Goal: Information Seeking & Learning: Learn about a topic

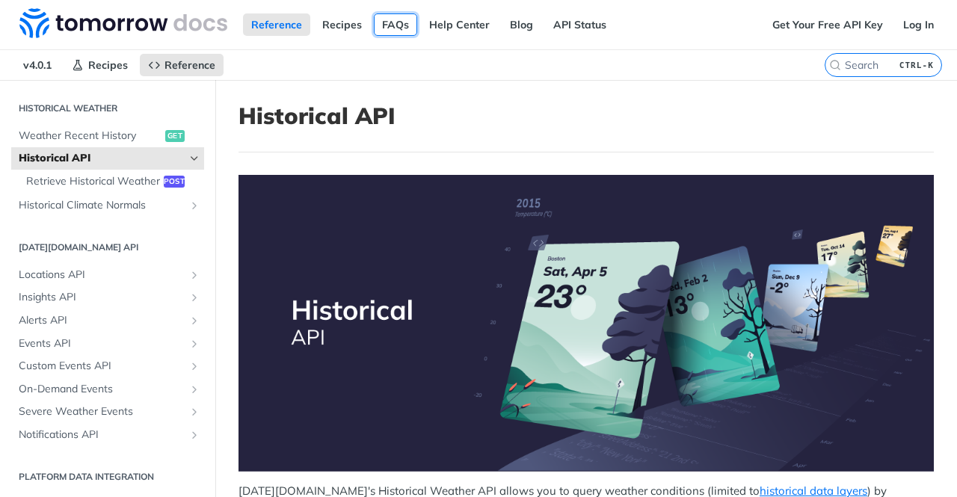
click at [386, 23] on link "FAQs" at bounding box center [395, 24] width 43 height 22
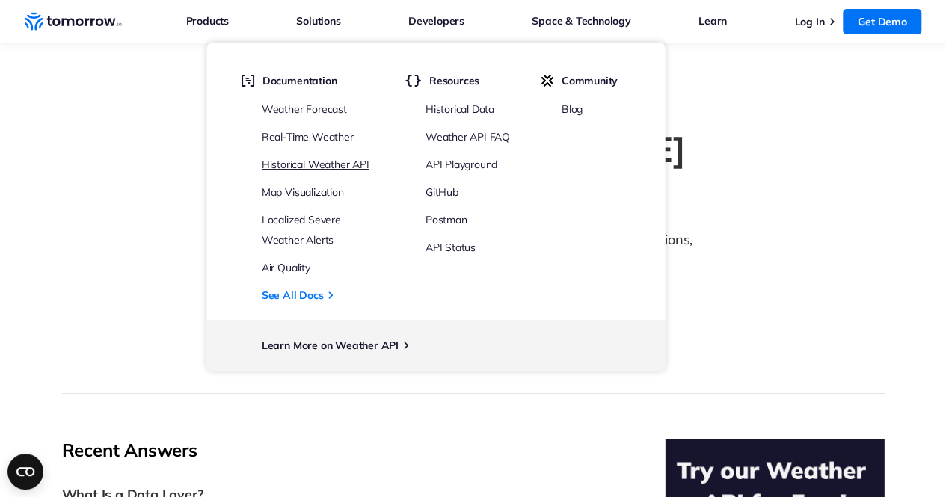
click at [315, 168] on link "Historical Weather API" at bounding box center [316, 164] width 108 height 13
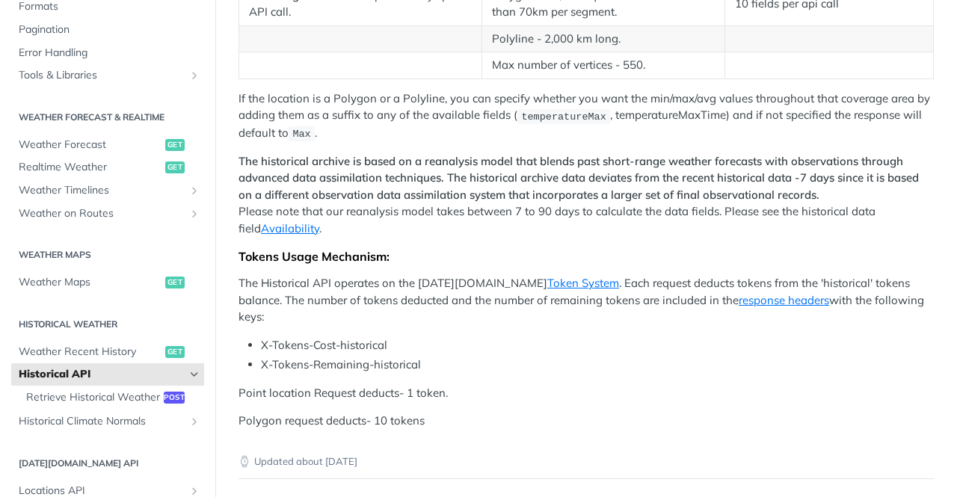
scroll to position [598, 0]
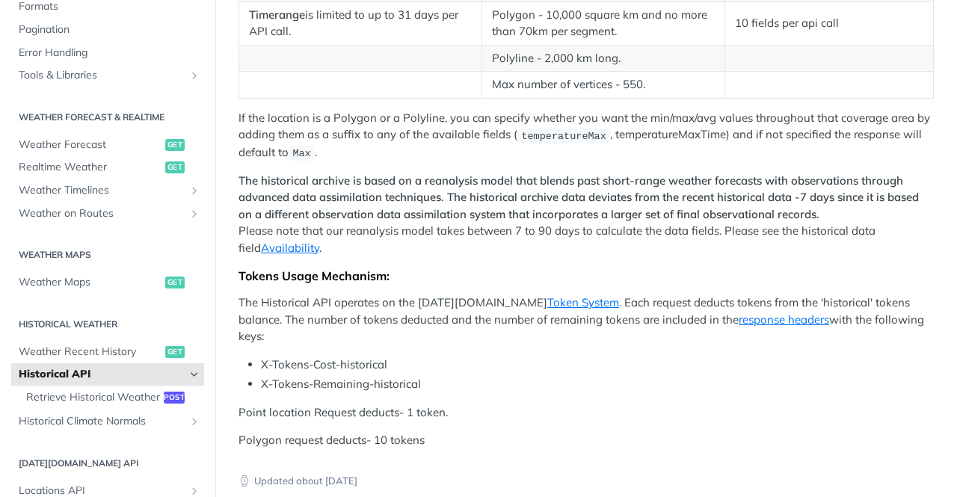
click at [433, 307] on p "The Historical API operates on the Tomorrow.io Token System . Each request dedu…" at bounding box center [587, 320] width 696 height 51
click at [434, 307] on p "The Historical API operates on the Tomorrow.io Token System . Each request dedu…" at bounding box center [587, 320] width 696 height 51
click at [435, 307] on p "The Historical API operates on the Tomorrow.io Token System . Each request dedu…" at bounding box center [587, 320] width 696 height 51
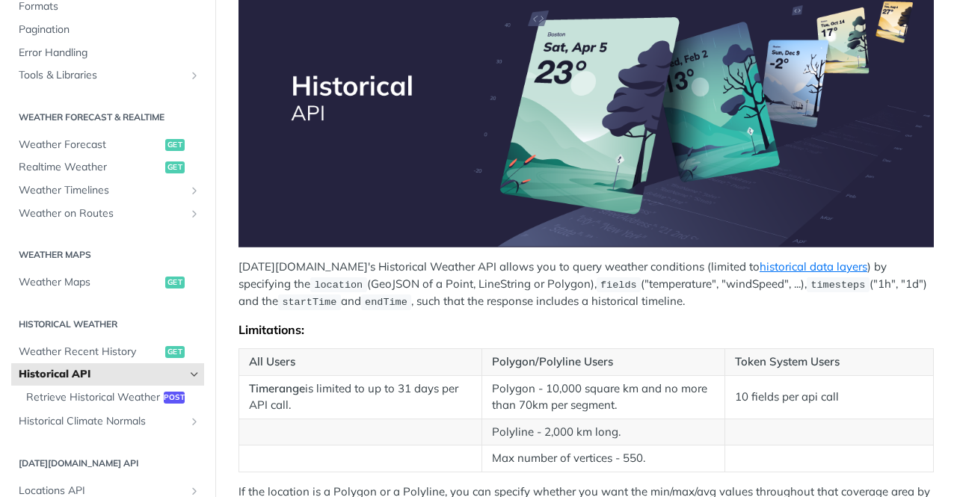
scroll to position [449, 0]
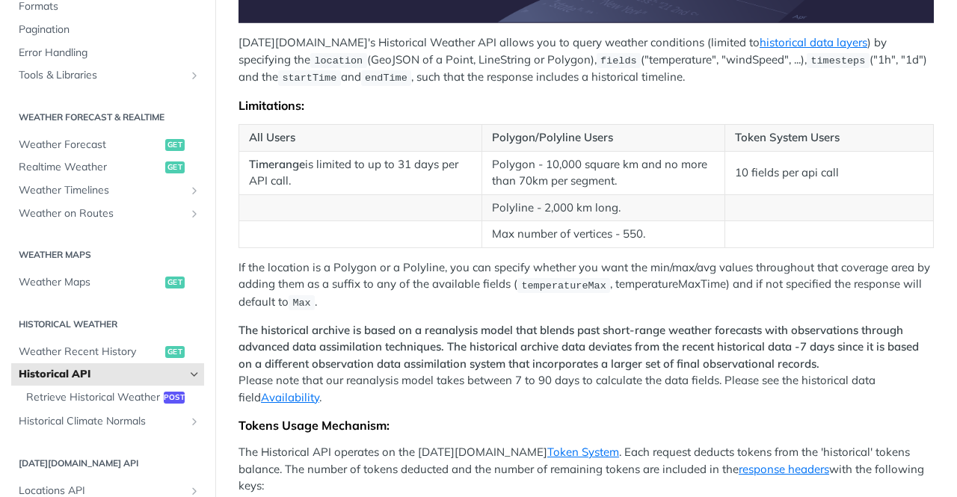
click at [292, 39] on p "Tomorrow.io's Historical Weather API allows you to query weather conditions (li…" at bounding box center [587, 60] width 696 height 52
click at [292, 40] on p "Tomorrow.io's Historical Weather API allows you to query weather conditions (li…" at bounding box center [587, 60] width 696 height 52
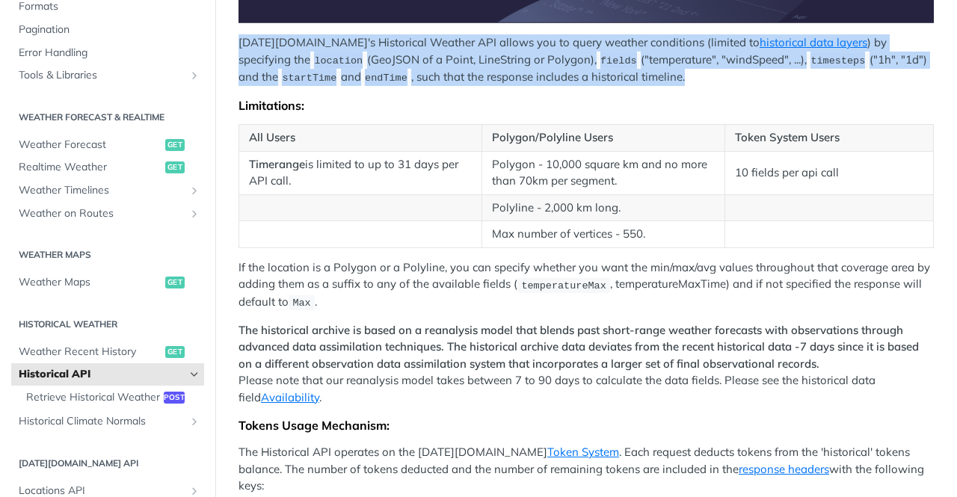
click at [292, 40] on p "Tomorrow.io's Historical Weather API allows you to query weather conditions (li…" at bounding box center [587, 60] width 696 height 52
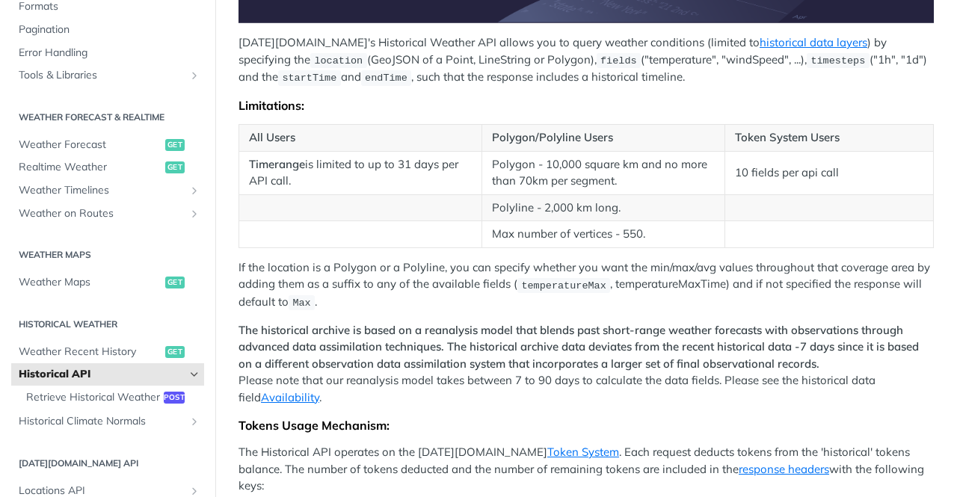
click at [414, 82] on div "Tomorrow.io's Historical Weather API allows you to query weather conditions (li…" at bounding box center [587, 162] width 696 height 872
click at [351, 152] on td "Timerange is limited to up to 31 days per API call." at bounding box center [360, 172] width 243 height 43
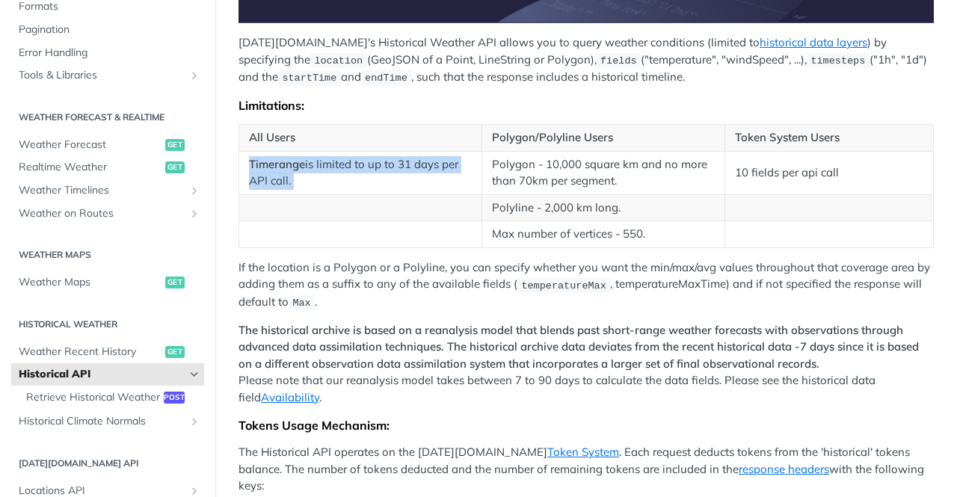
click at [351, 152] on td "Timerange is limited to up to 31 days per API call." at bounding box center [360, 172] width 243 height 43
click at [380, 165] on td "Timerange is limited to up to 31 days per API call." at bounding box center [360, 172] width 243 height 43
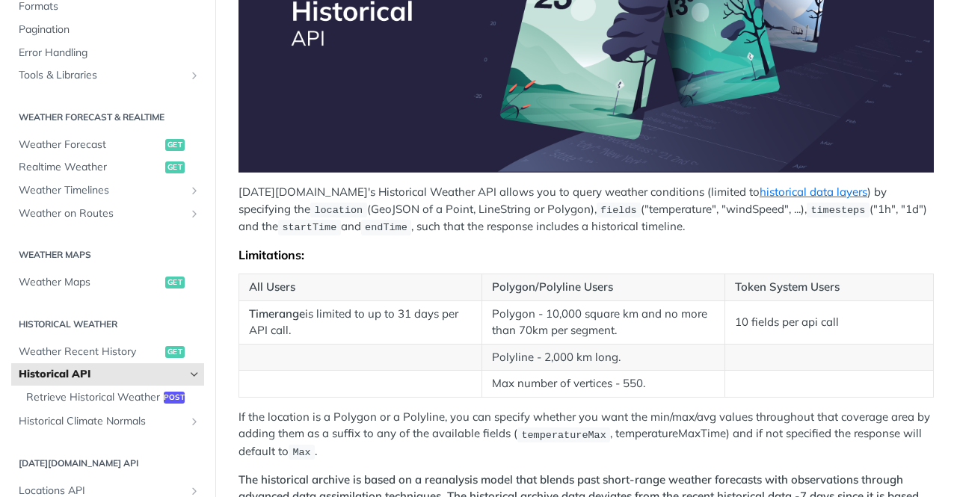
scroll to position [0, 0]
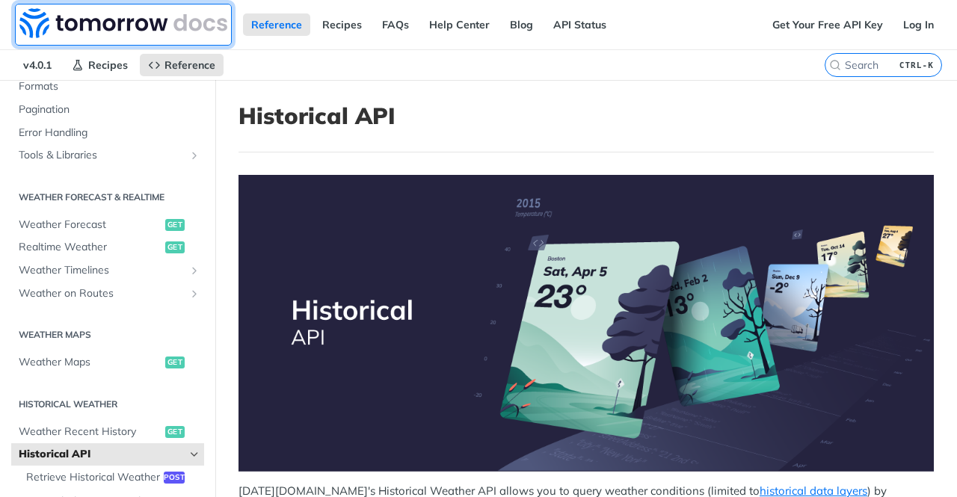
click at [169, 33] on img at bounding box center [123, 23] width 208 height 30
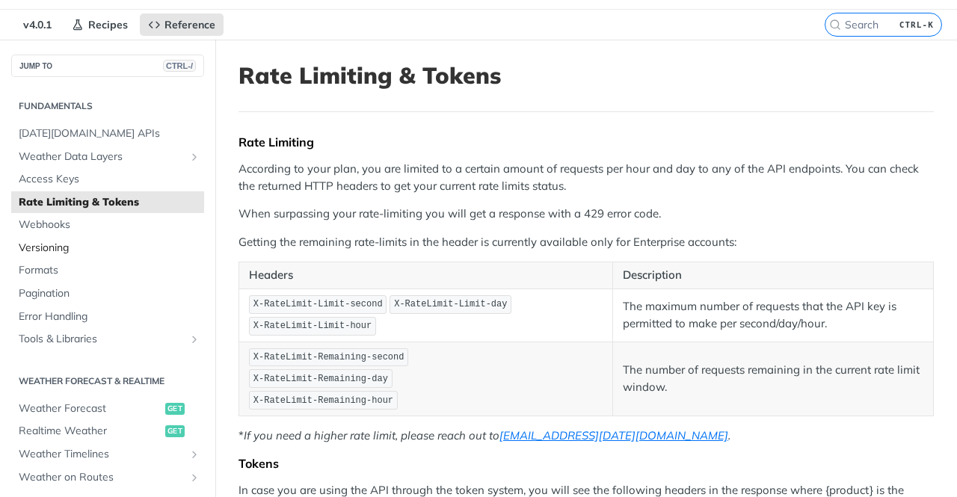
scroll to position [299, 0]
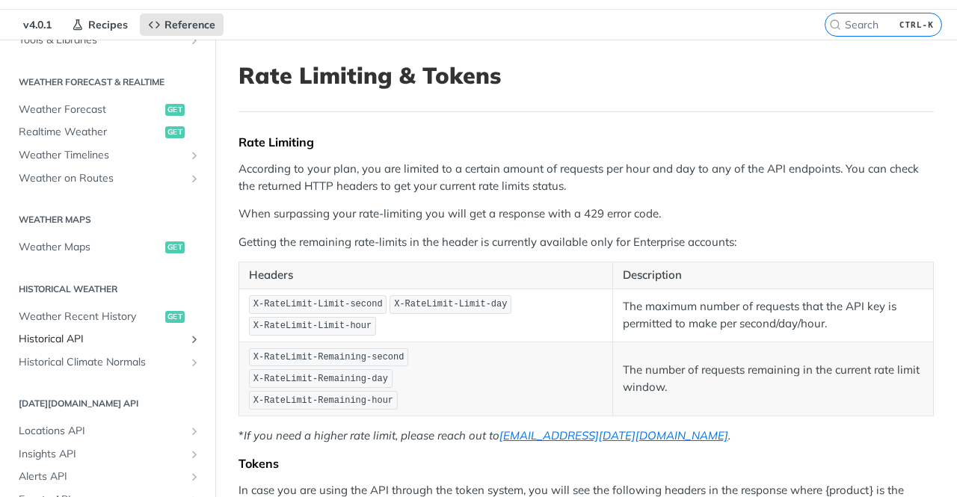
click at [109, 334] on span "Historical API" at bounding box center [102, 339] width 166 height 15
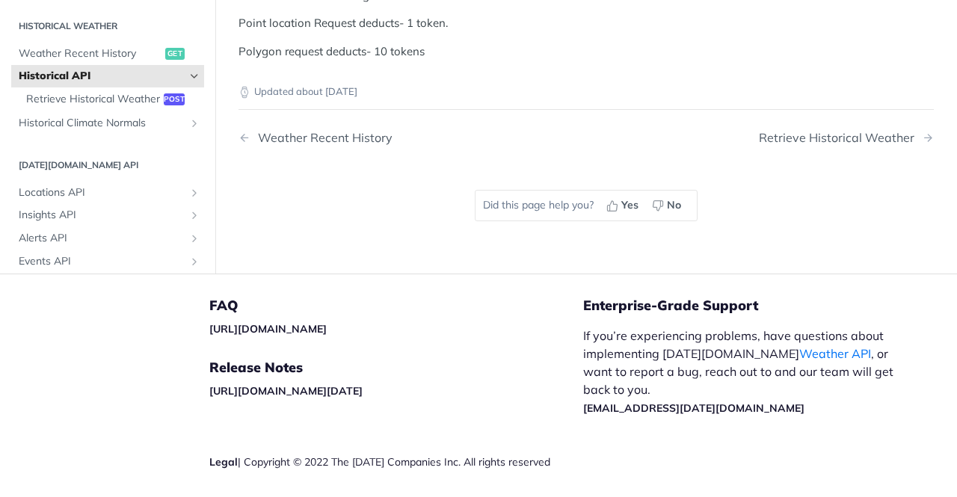
scroll to position [714, 0]
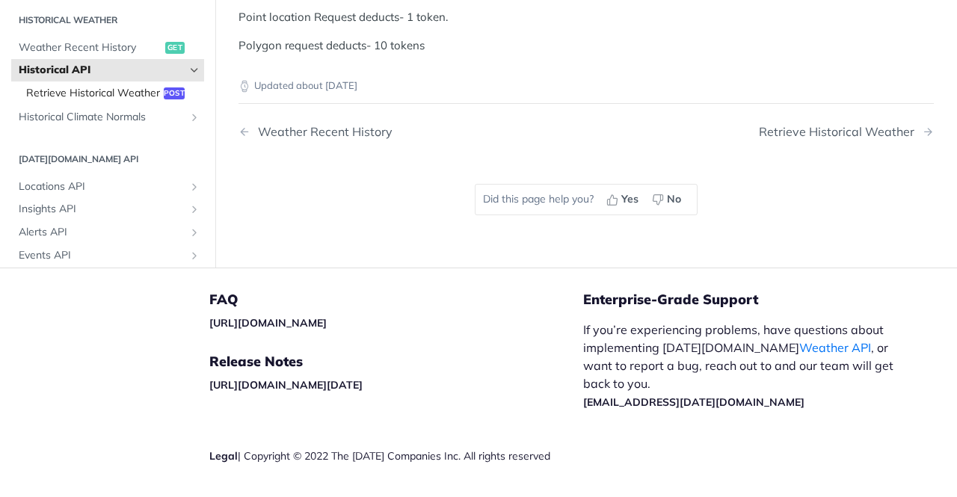
click at [100, 101] on span "Retrieve Historical Weather" at bounding box center [93, 93] width 134 height 15
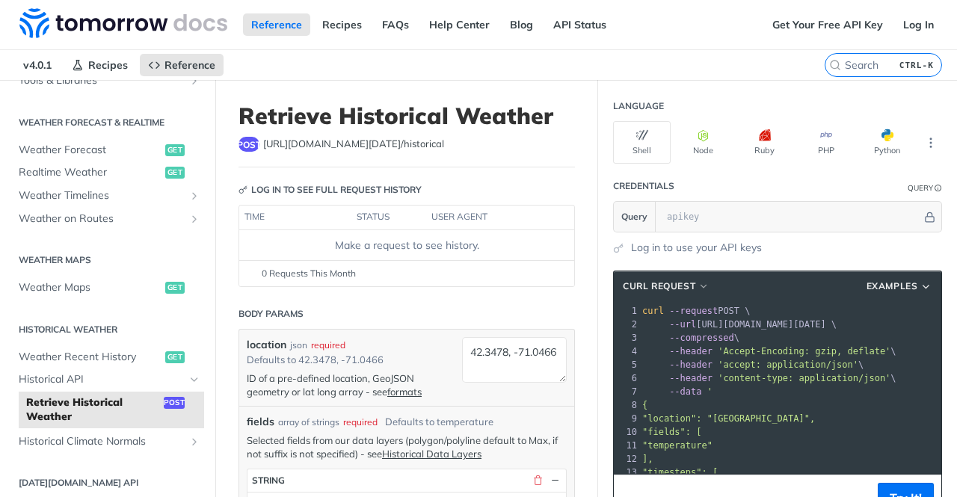
scroll to position [75, 0]
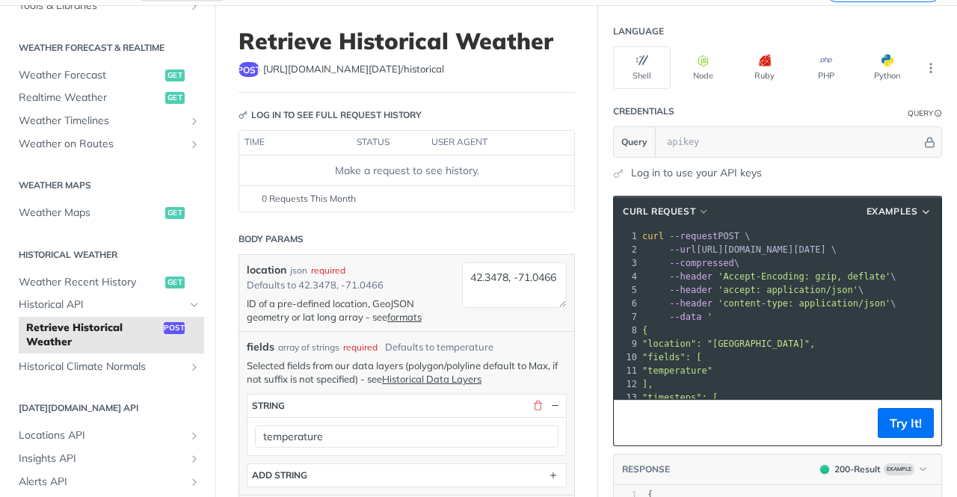
click at [631, 169] on link "Log in to use your API keys" at bounding box center [696, 173] width 131 height 16
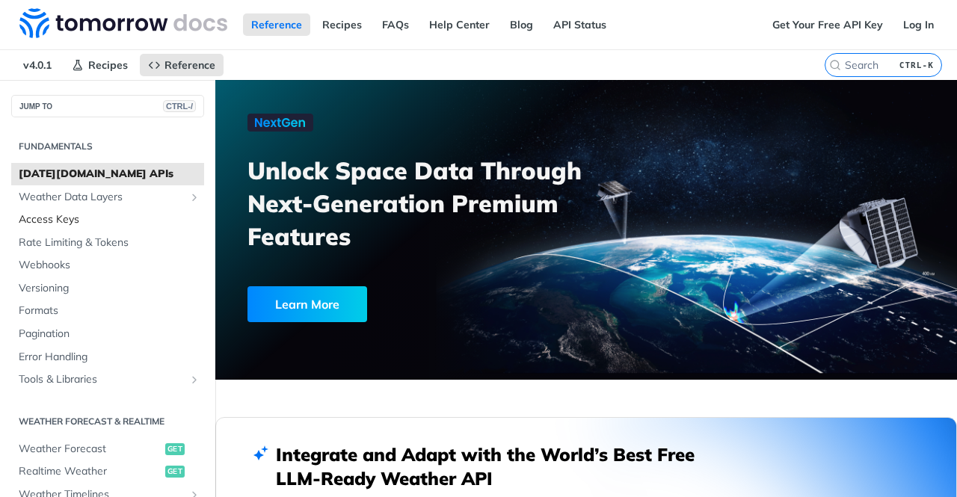
click at [127, 216] on span "Access Keys" at bounding box center [110, 219] width 182 height 15
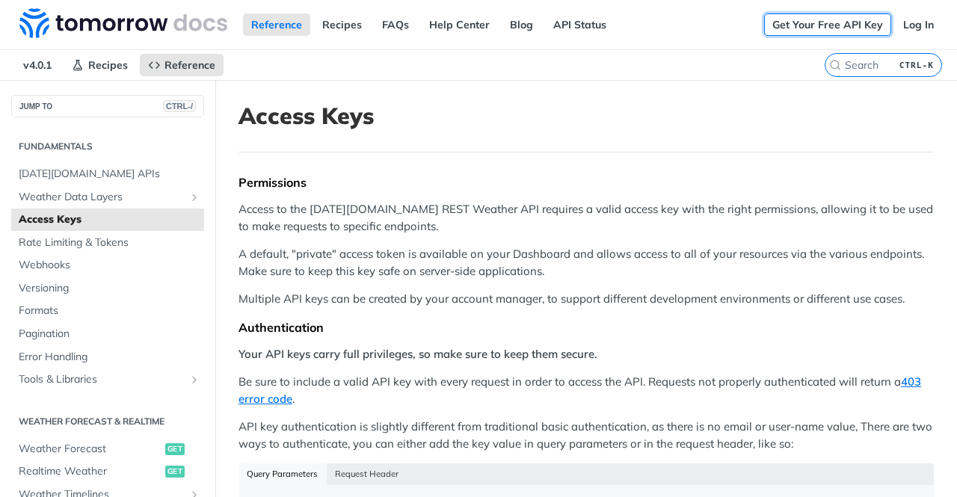
click at [771, 25] on link "Get Your Free API Key" at bounding box center [827, 24] width 127 height 22
click at [583, 27] on link "API Status" at bounding box center [580, 24] width 70 height 22
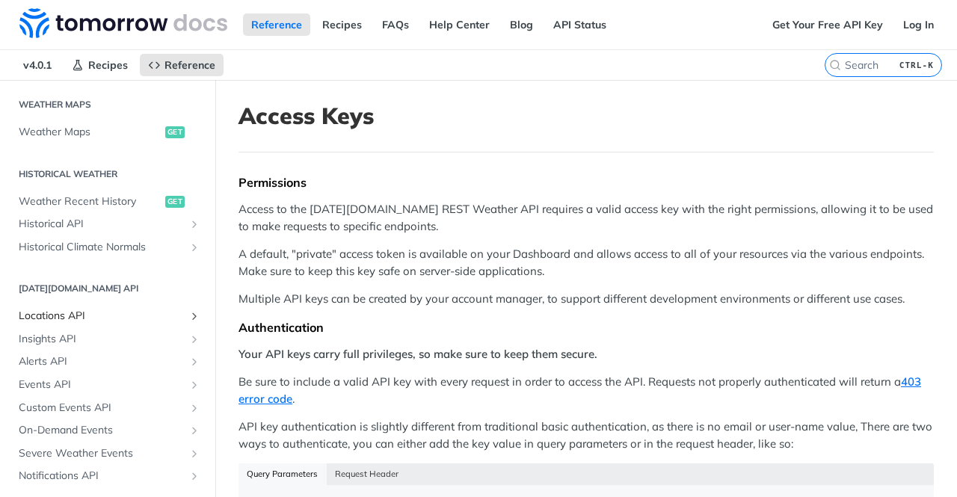
scroll to position [496, 0]
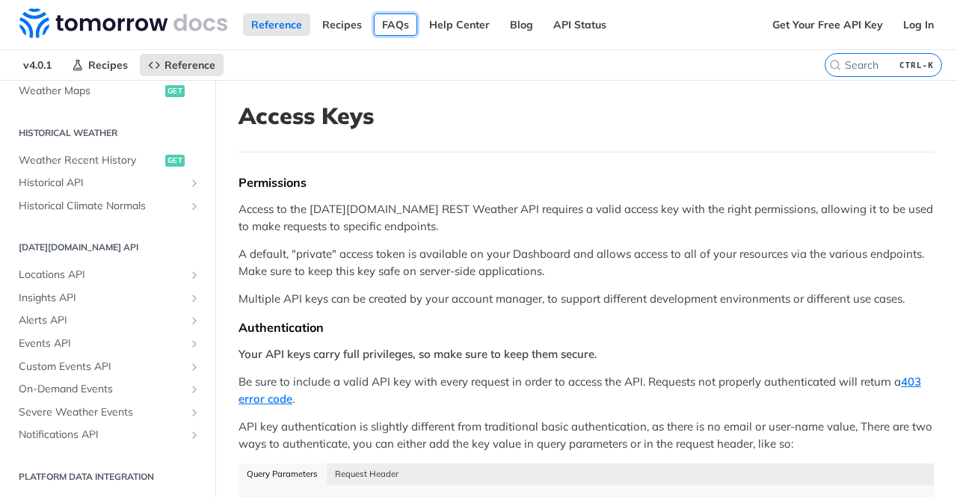
click at [381, 23] on link "FAQs" at bounding box center [395, 24] width 43 height 22
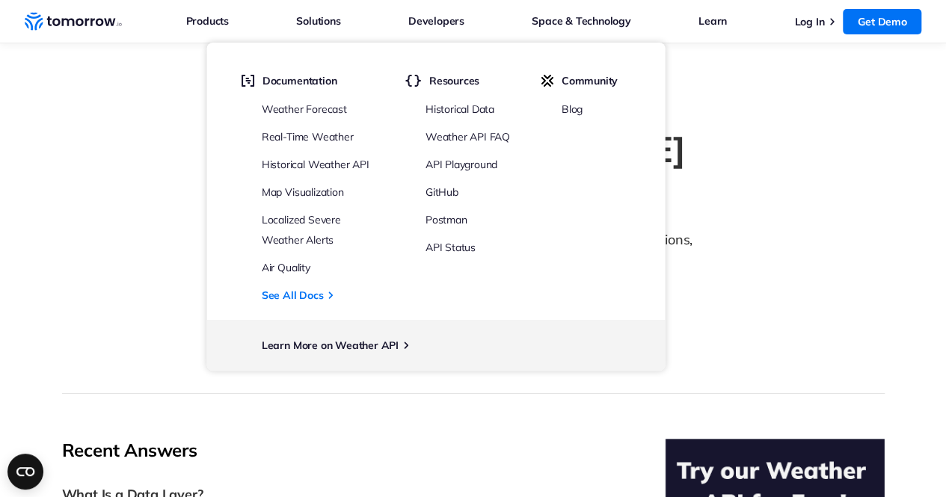
click at [756, 261] on div "[DATE][DOMAIN_NAME] FAQ Explore expert answers to your weather and climate secu…" at bounding box center [473, 256] width 823 height 276
click at [793, 126] on div "[DATE][DOMAIN_NAME] FAQ Explore expert answers to your weather and climate secu…" at bounding box center [473, 256] width 823 height 276
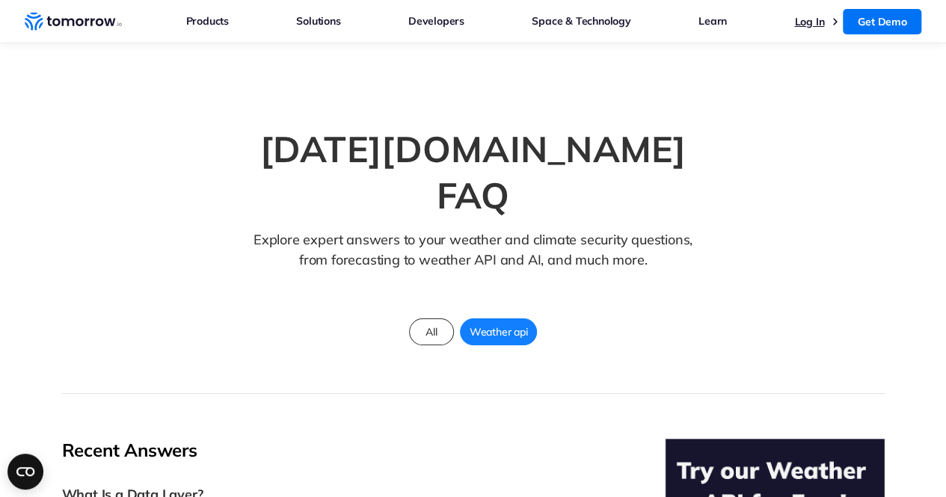
click at [822, 25] on link "Log In" at bounding box center [809, 21] width 30 height 13
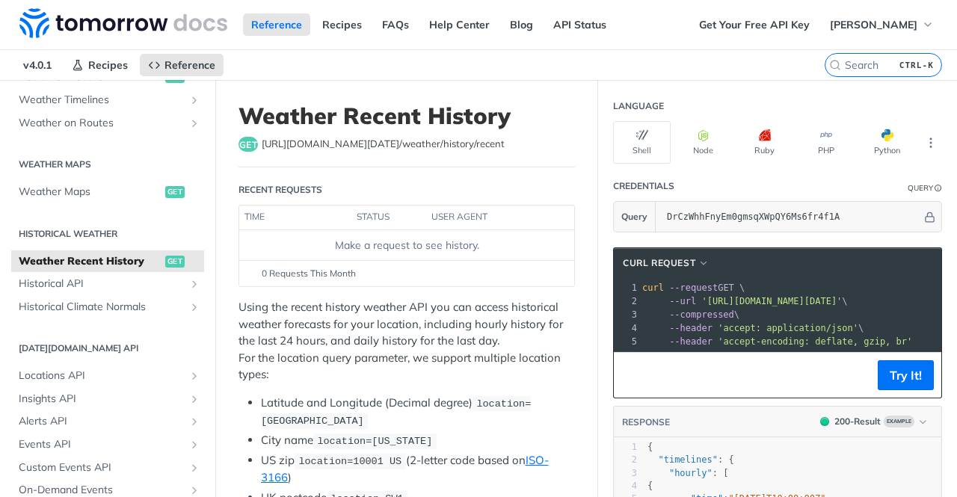
scroll to position [224, 0]
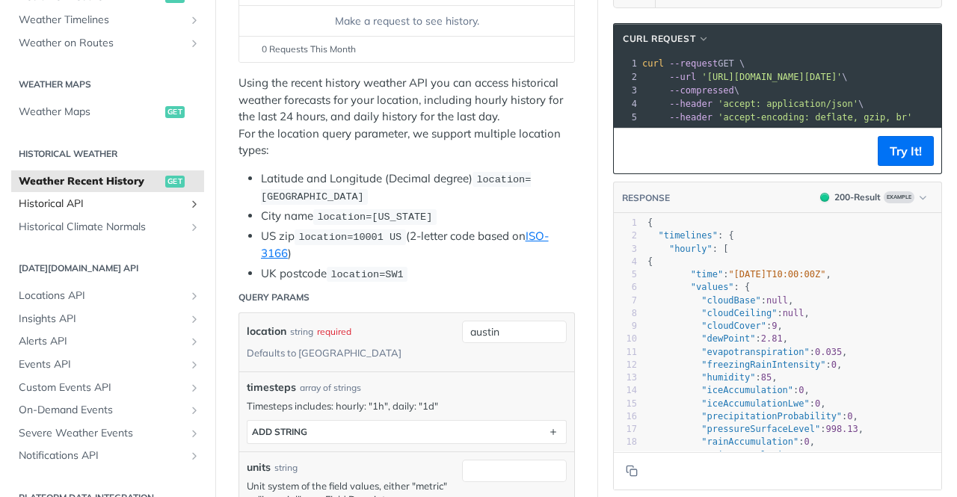
click at [114, 194] on link "Historical API" at bounding box center [107, 204] width 193 height 22
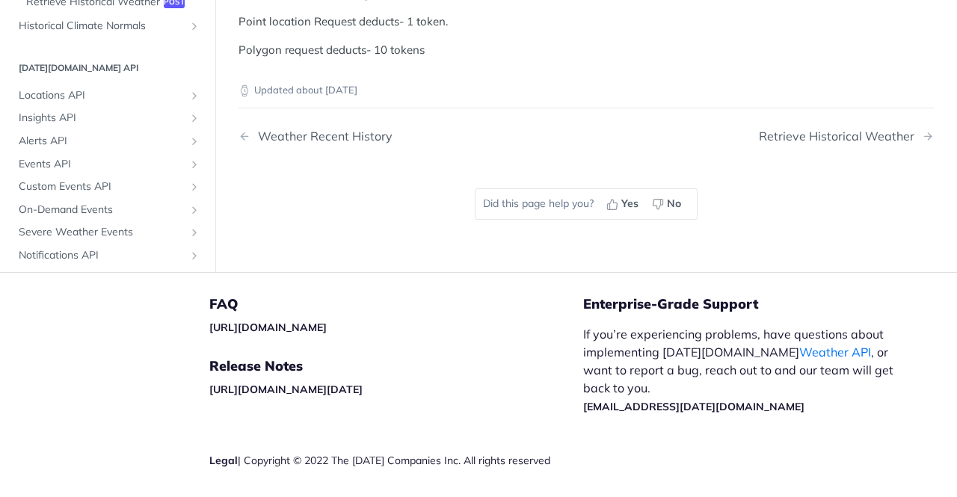
scroll to position [598, 0]
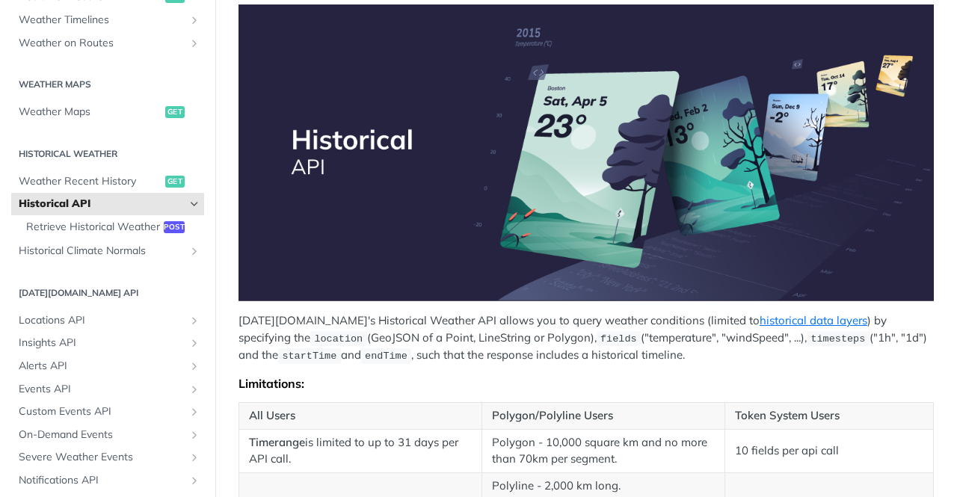
scroll to position [224, 0]
